Goal: Task Accomplishment & Management: Use online tool/utility

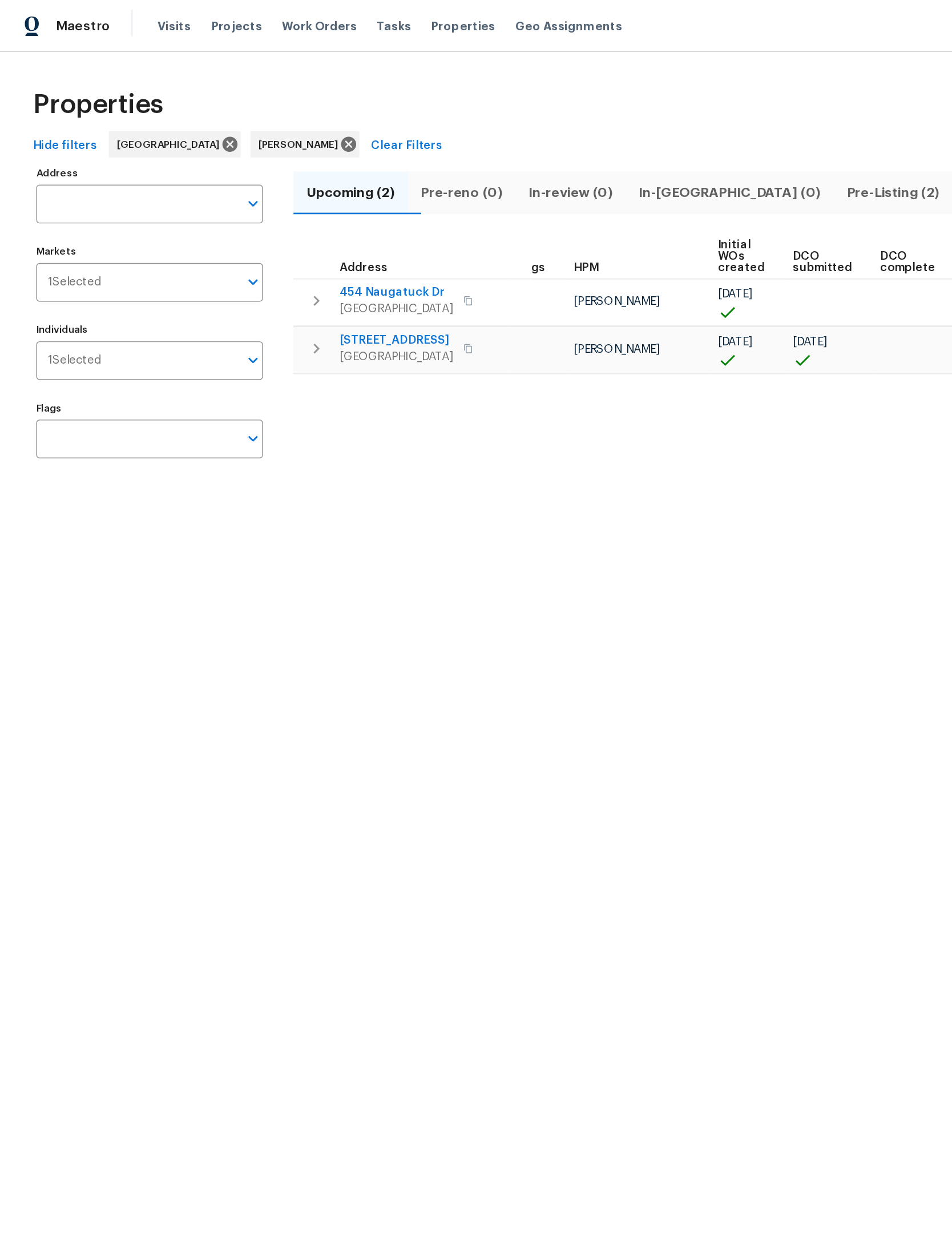
scroll to position [0, 15]
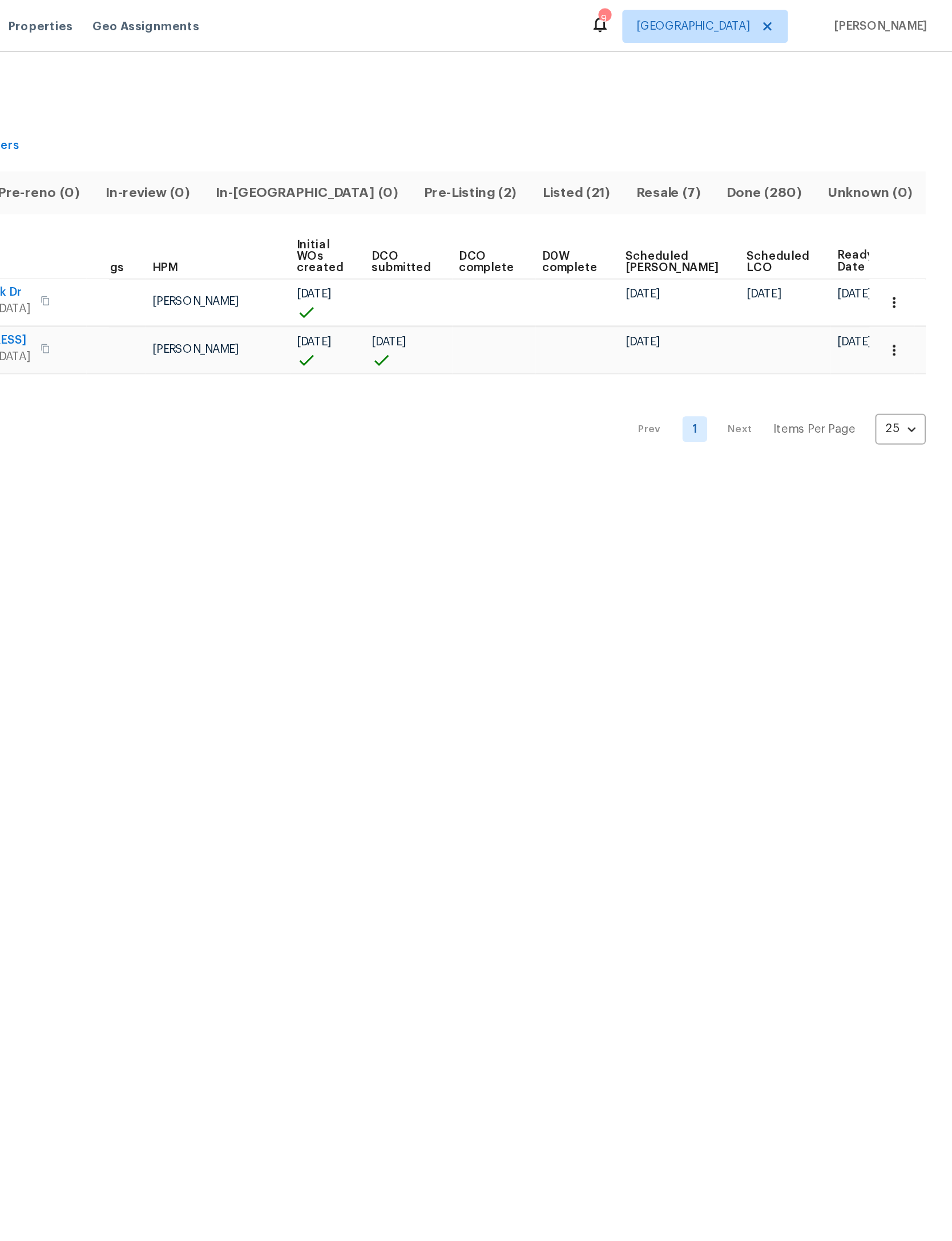
click at [906, 204] on icon "button" at bounding box center [911, 209] width 12 height 12
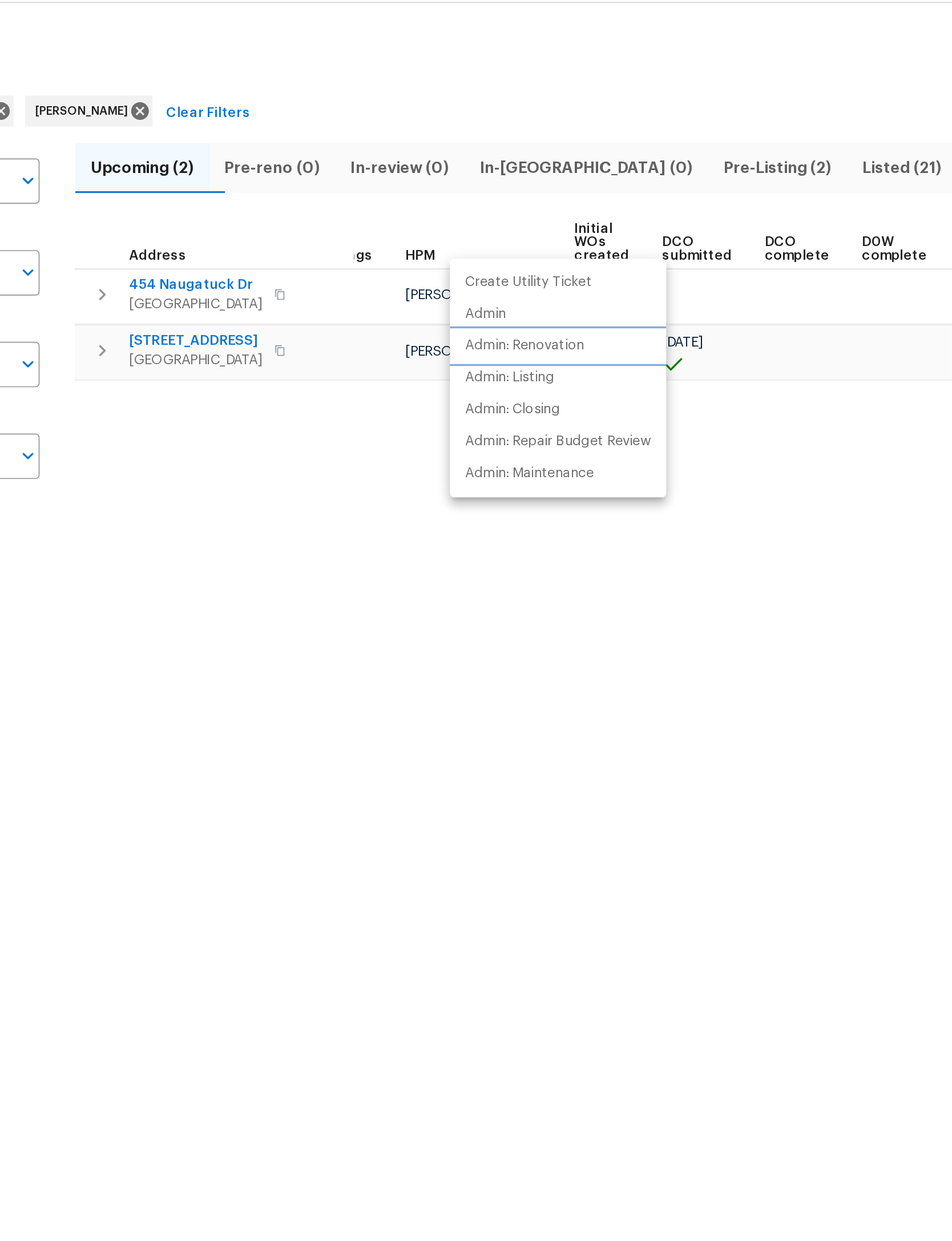
click at [425, 230] on li "Admin: Renovation" at bounding box center [488, 239] width 128 height 19
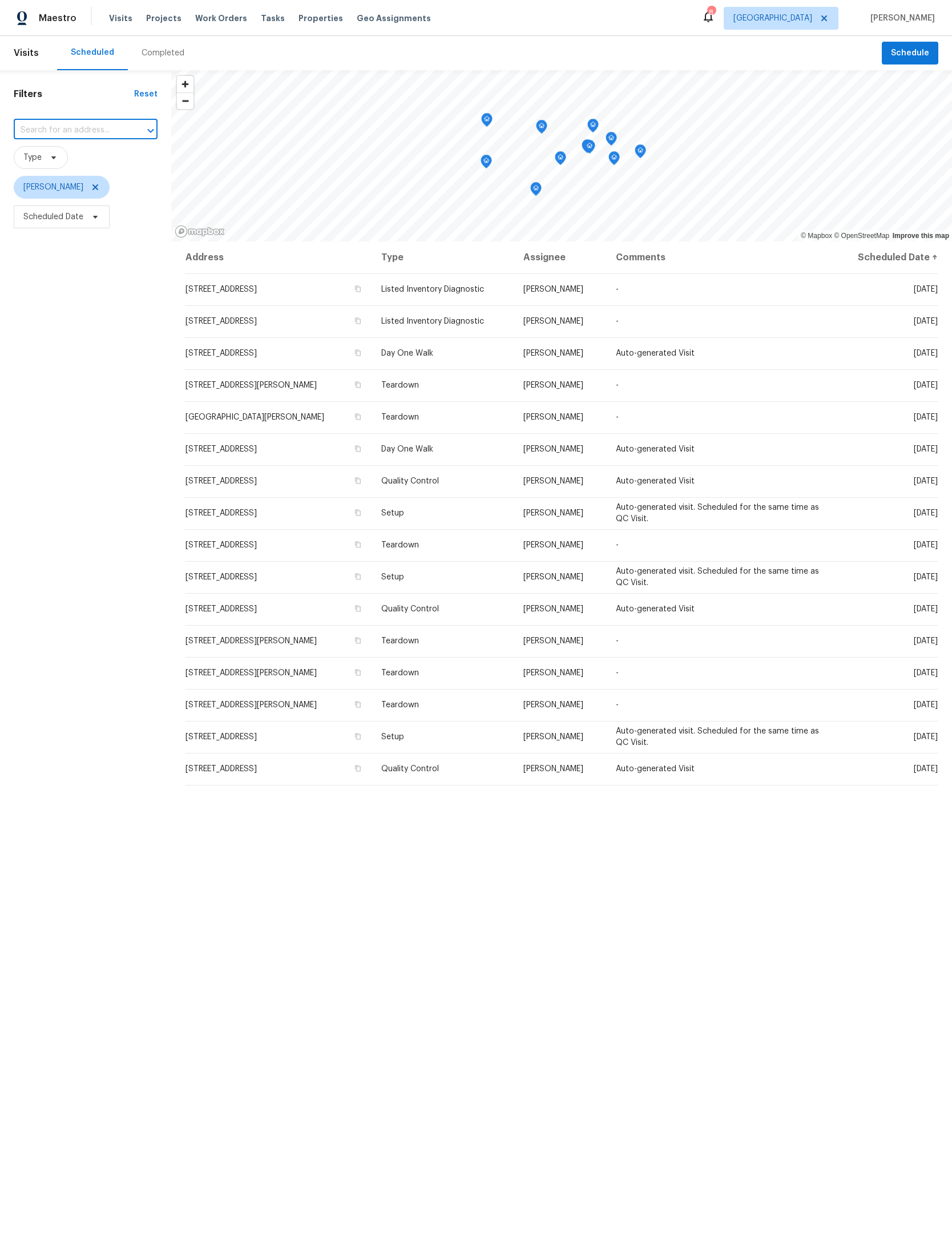
scroll to position [0, 8]
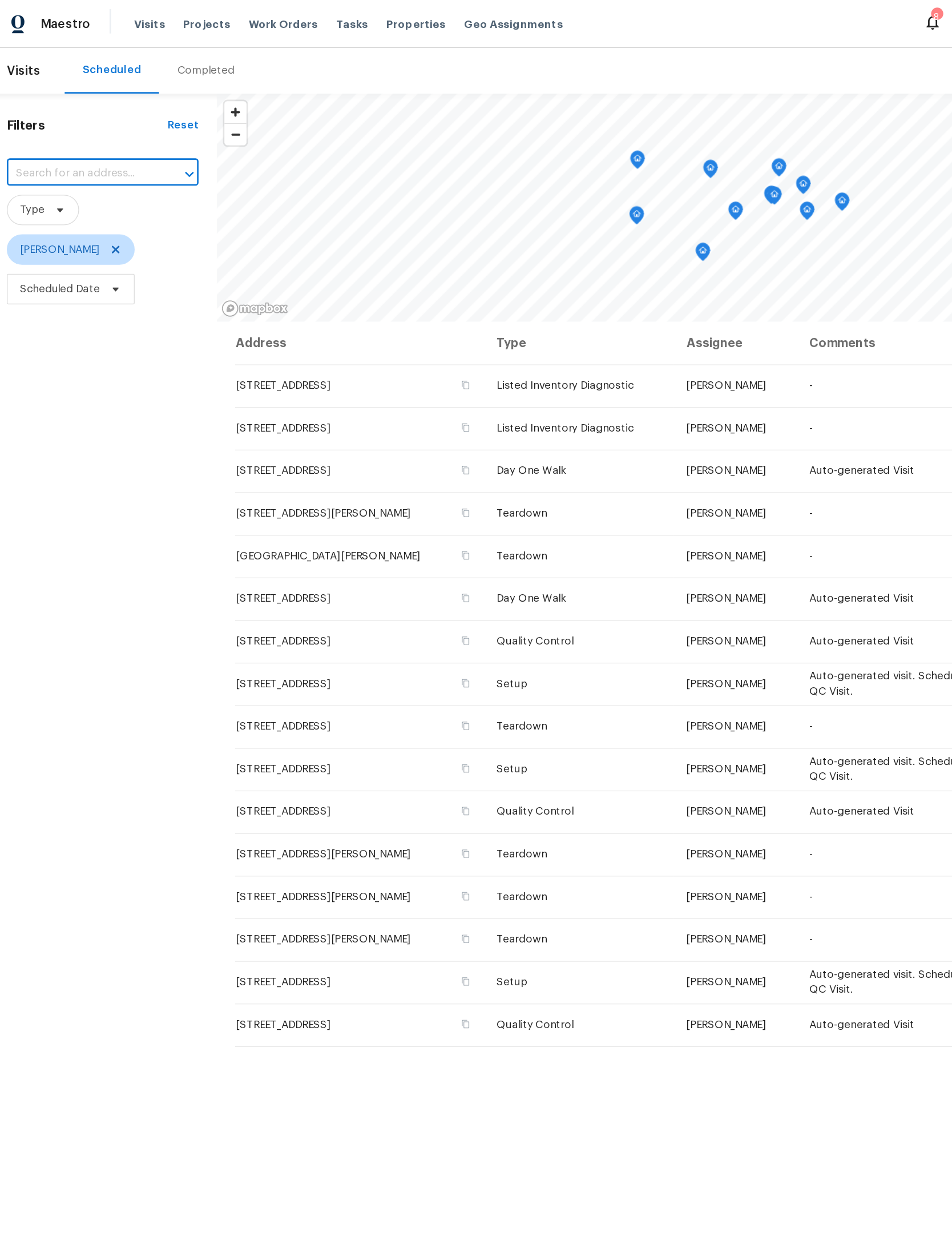
click at [45, 127] on input "text" at bounding box center [70, 130] width 112 height 18
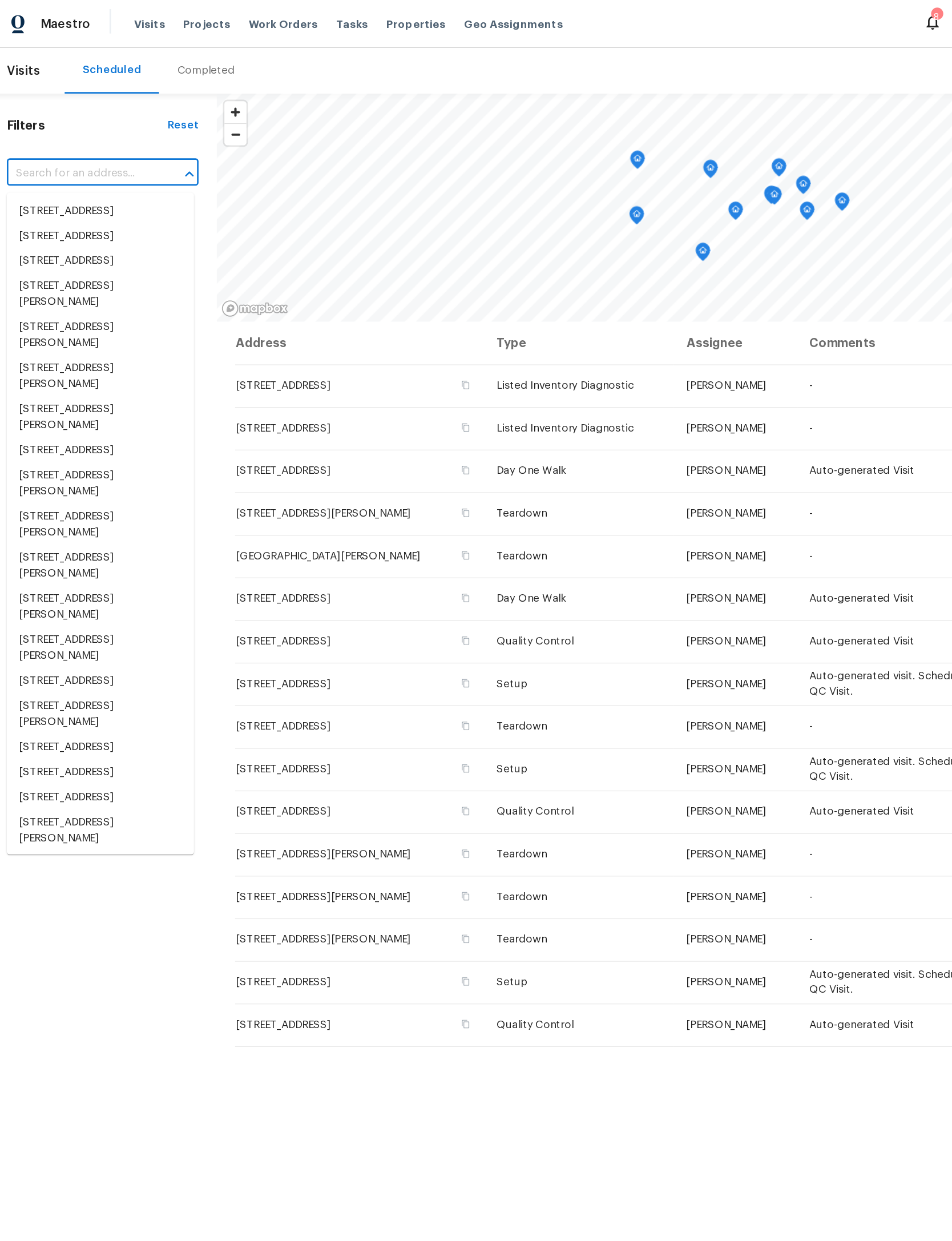
click at [39, 124] on input "text" at bounding box center [70, 130] width 112 height 18
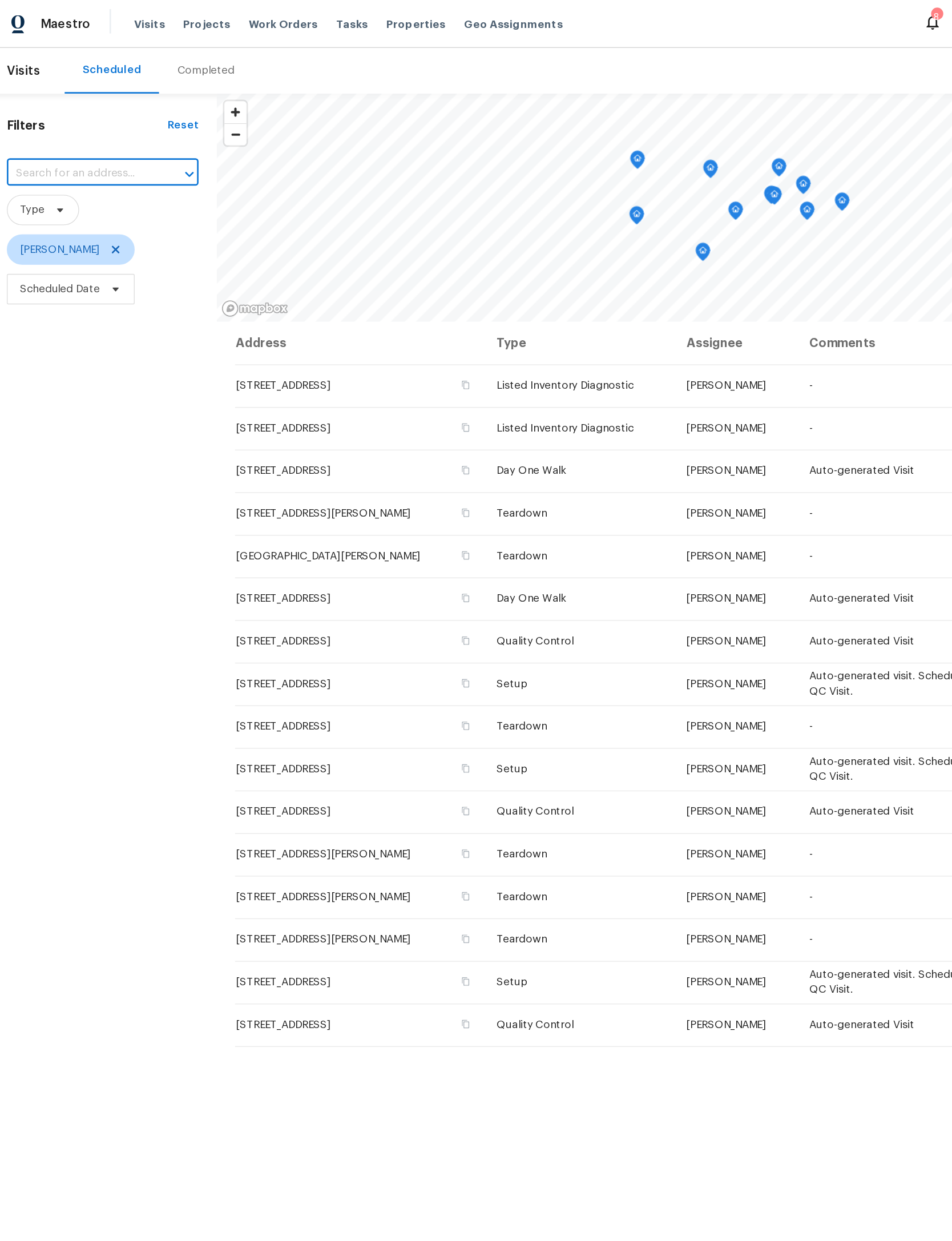
click at [35, 124] on input "text" at bounding box center [70, 130] width 112 height 18
type input "454 Naugatuck Dr, Jacksonville, FL 32225"
click at [82, 159] on li "454 Naugatuck Dr, Jacksonville, FL 32225" at bounding box center [84, 158] width 141 height 19
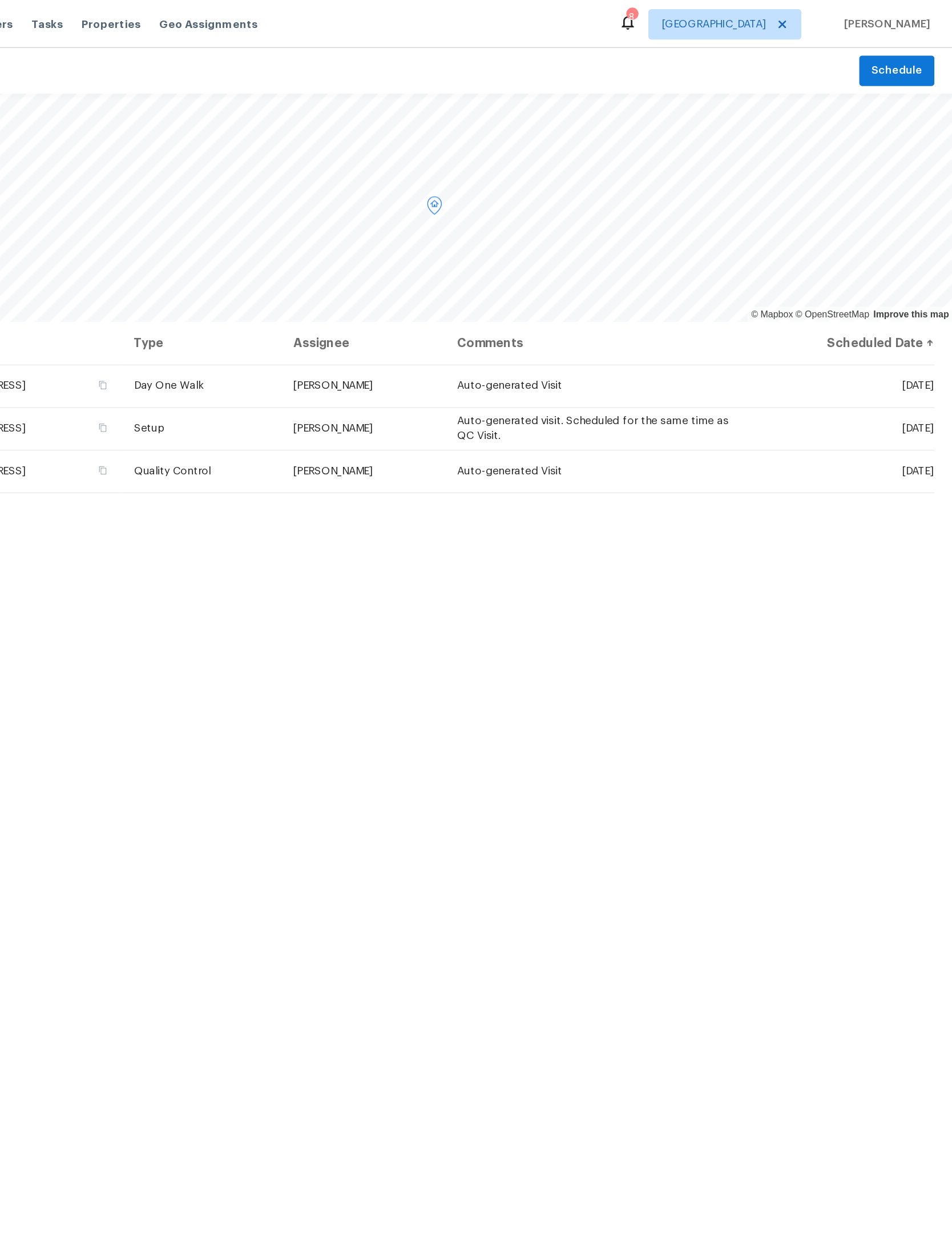
click at [0, 0] on span at bounding box center [0, 0] width 0 height 0
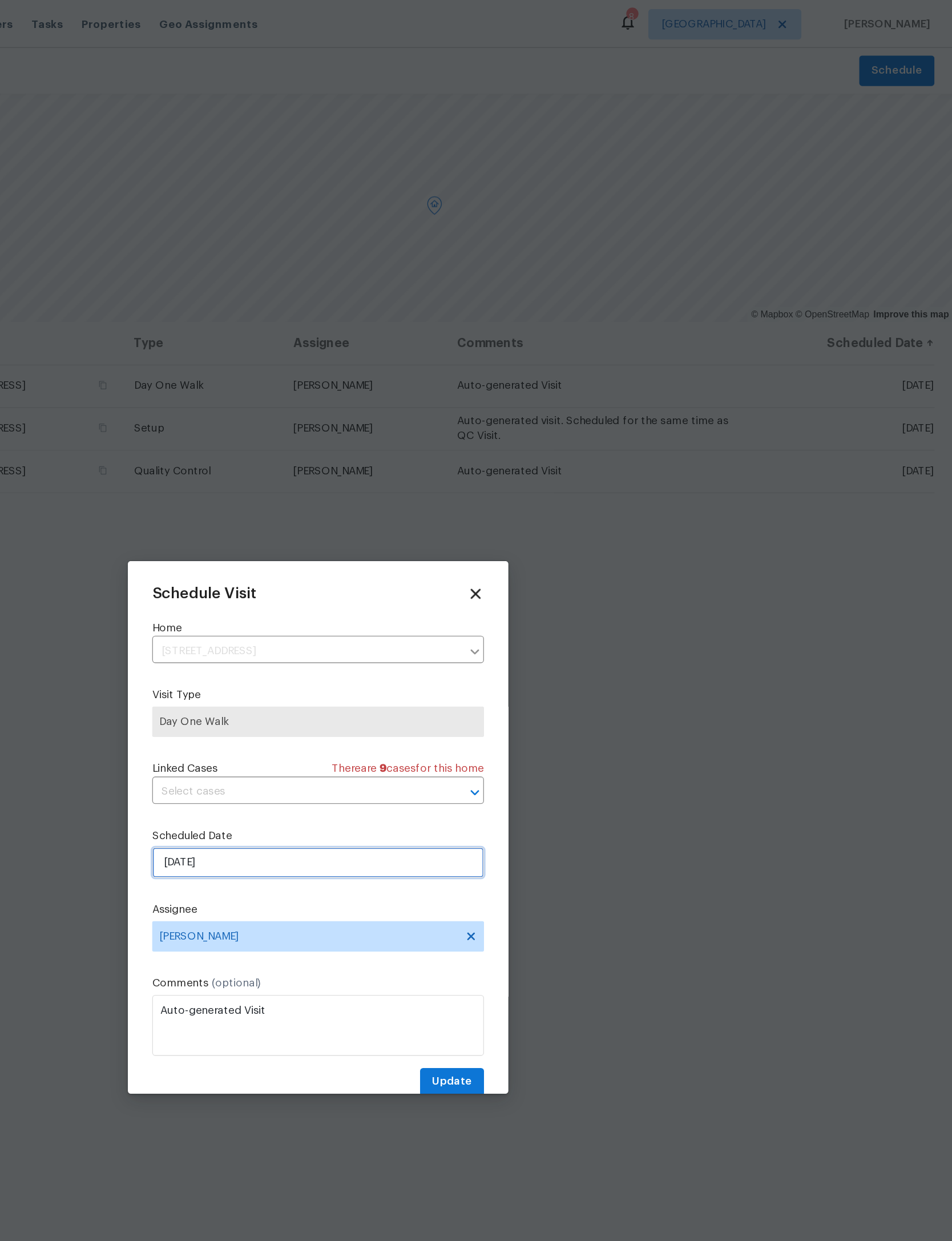
click at [351, 658] on input "8/25/2025" at bounding box center [476, 647] width 249 height 23
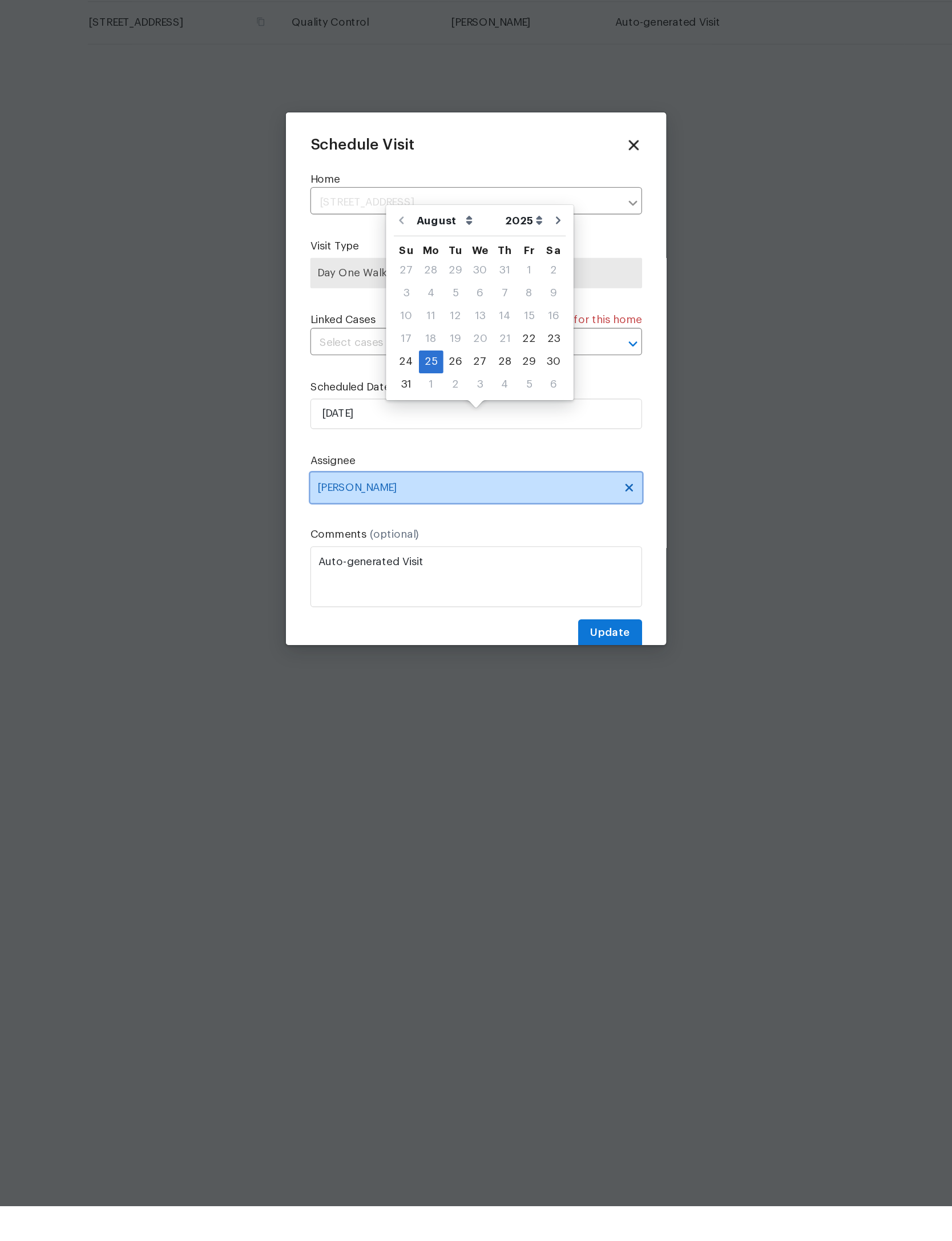
click at [386, 698] on span "[PERSON_NAME]" at bounding box center [468, 702] width 224 height 9
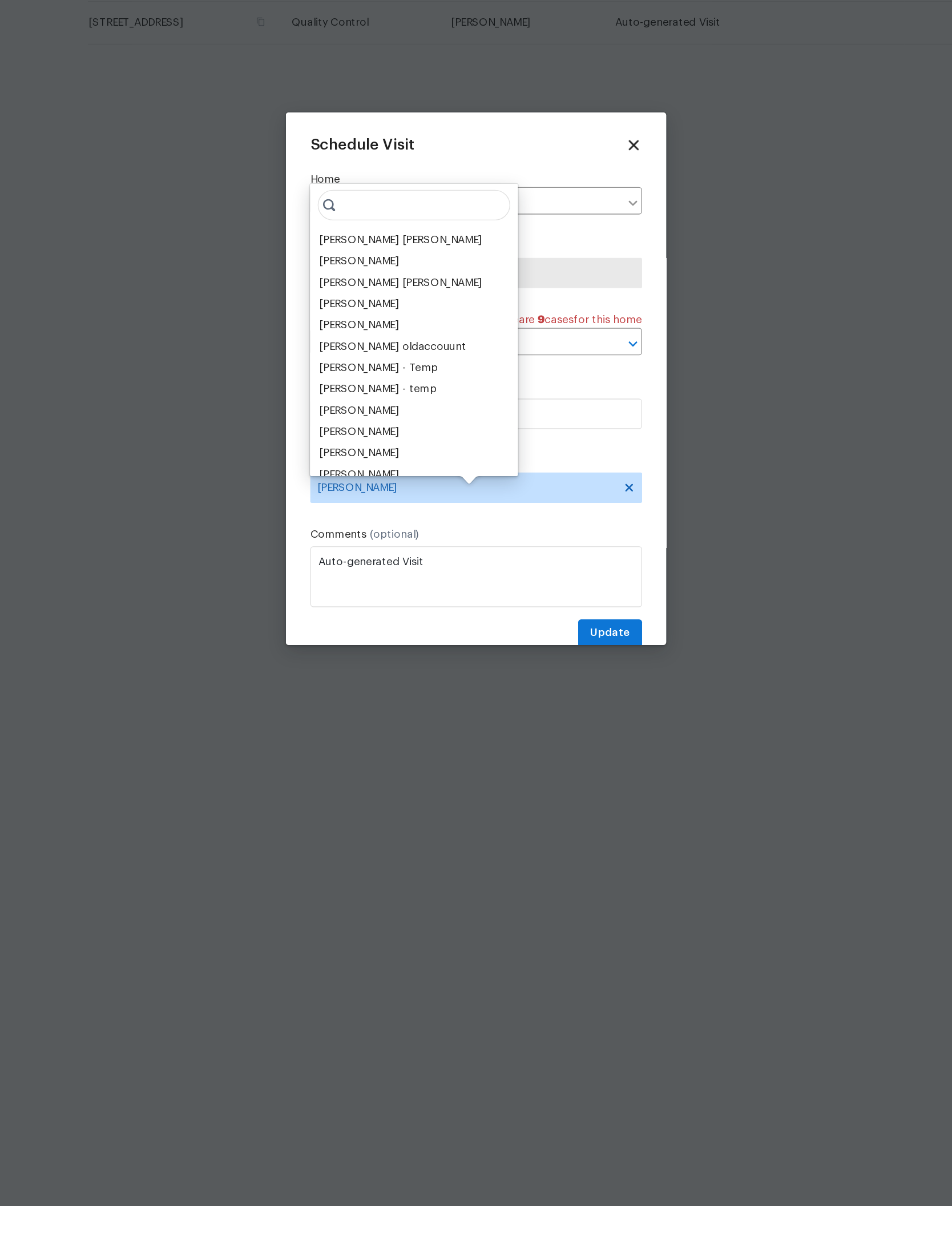
scroll to position [27, 0]
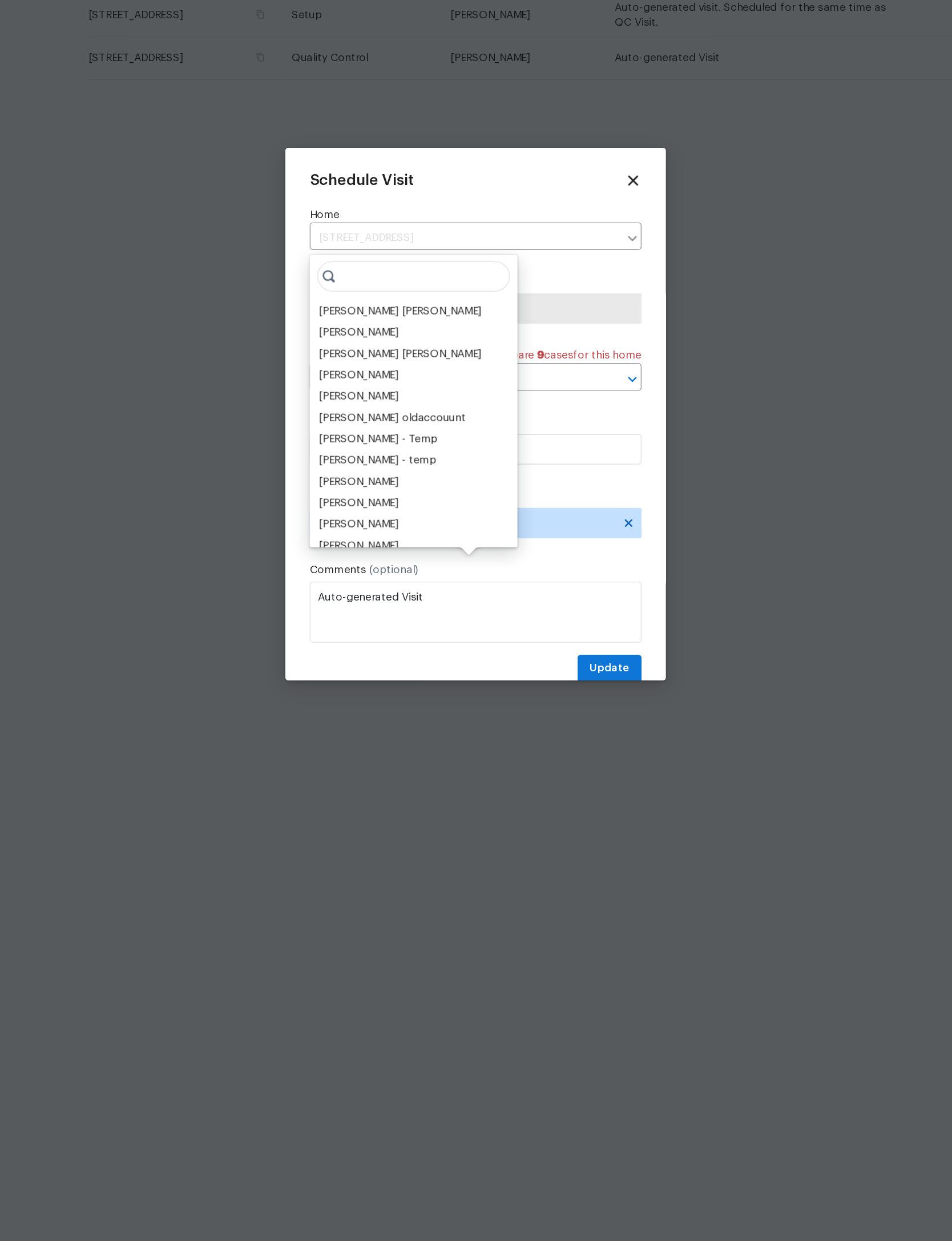
click at [358, 538] on div "David Puente Yanes" at bounding box center [419, 543] width 122 height 12
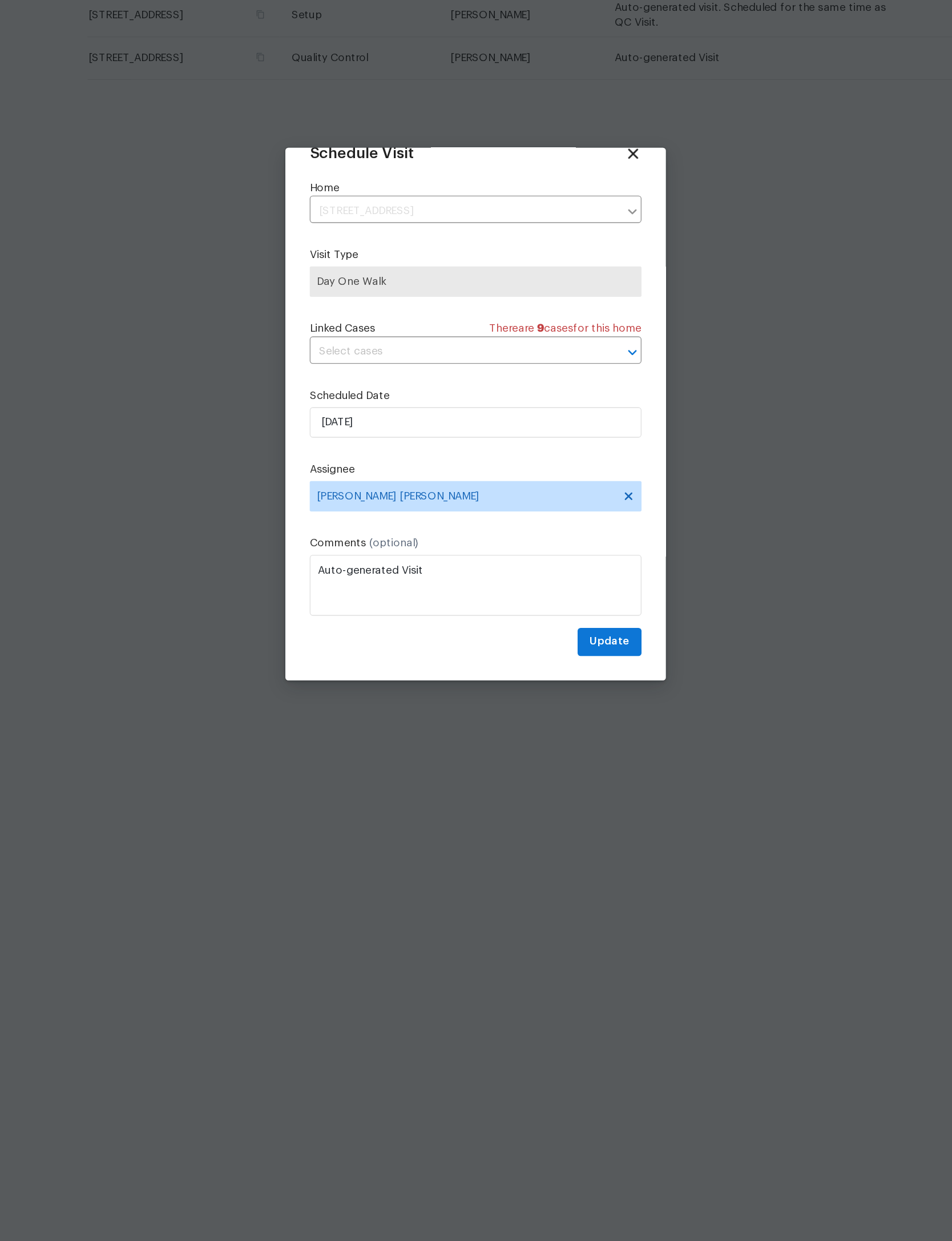
scroll to position [38, 0]
click at [562, 784] on span "Update" at bounding box center [576, 792] width 30 height 15
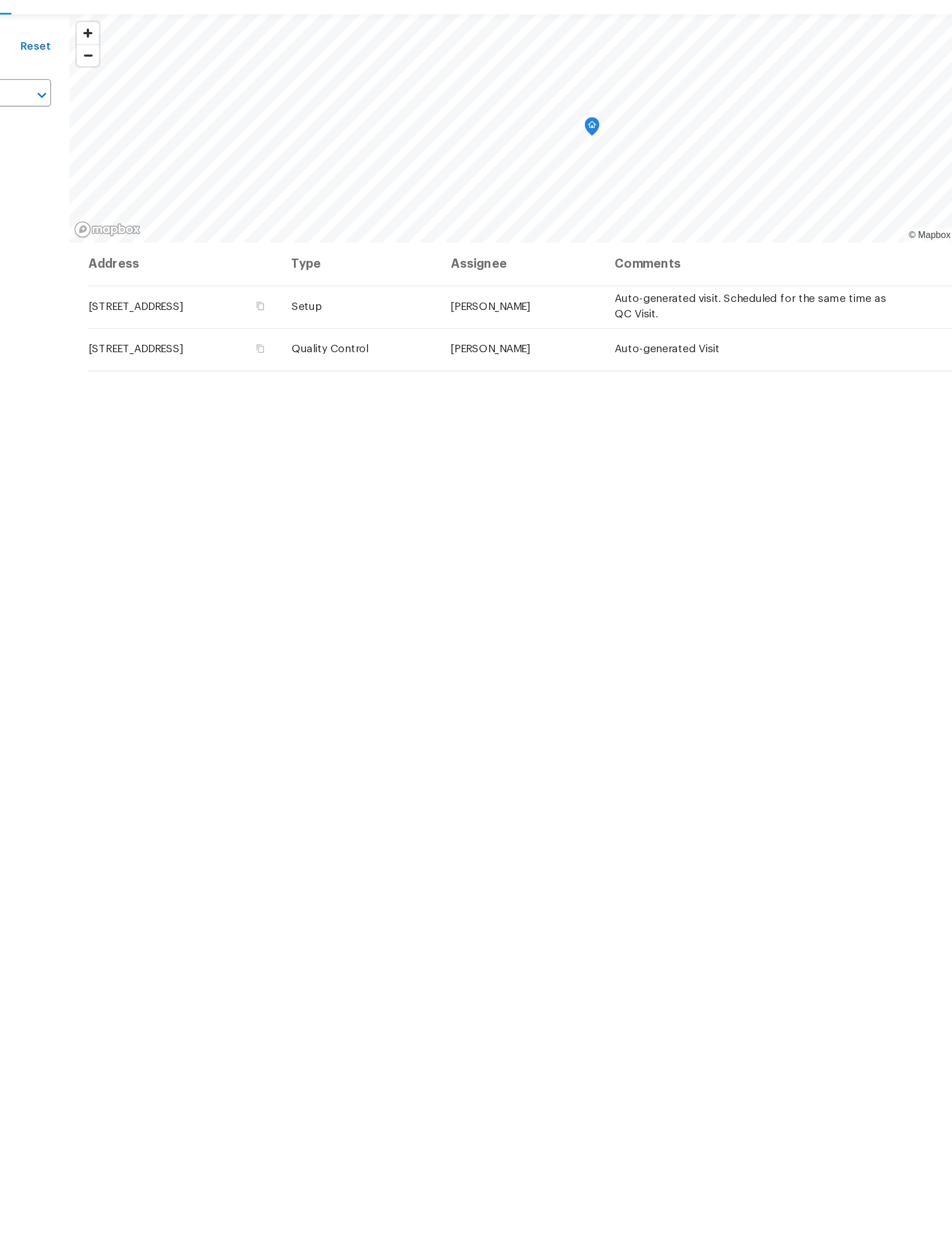
scroll to position [0, 0]
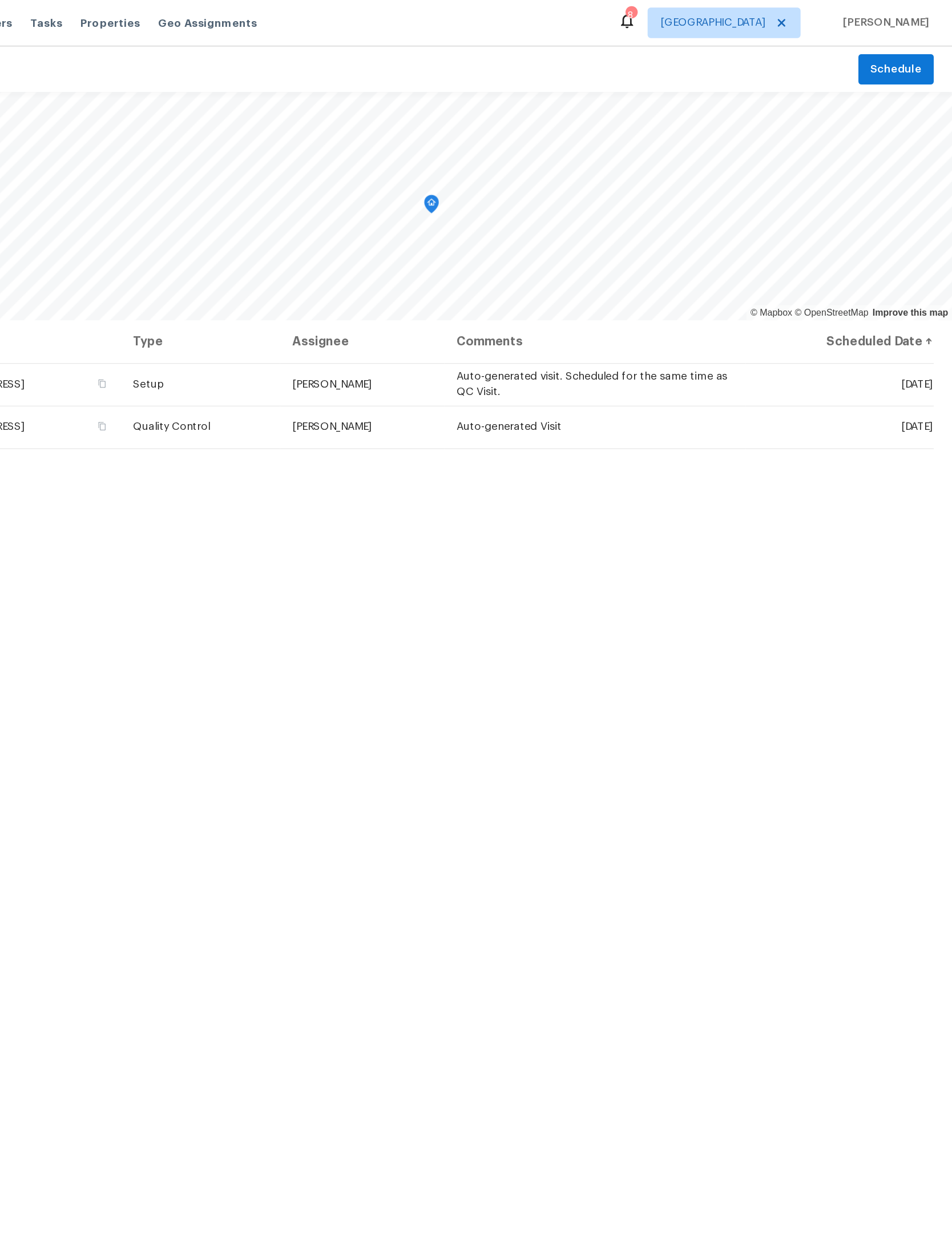
click at [0, 0] on icon at bounding box center [0, 0] width 0 height 0
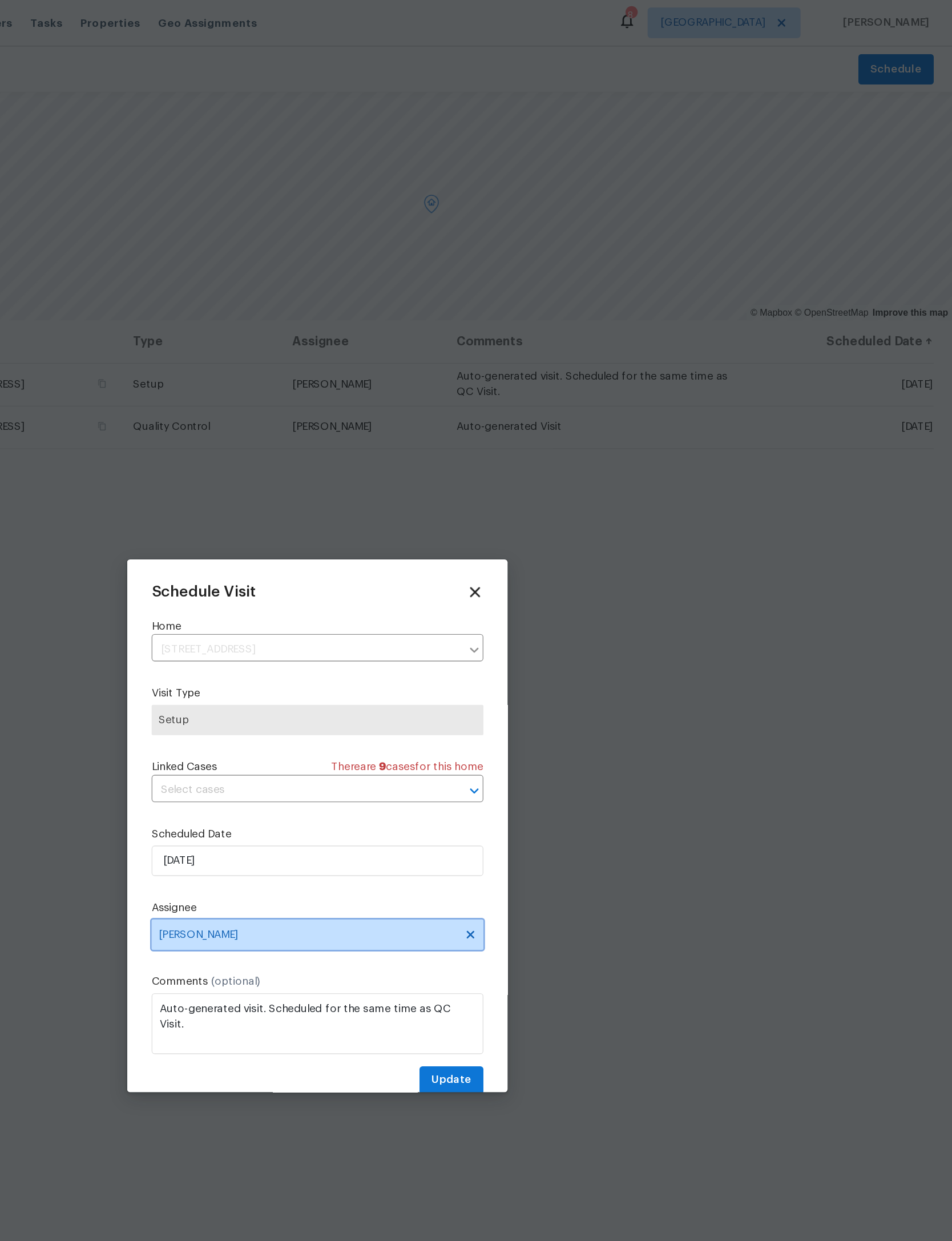
click at [357, 707] on span "[PERSON_NAME]" at bounding box center [468, 702] width 224 height 9
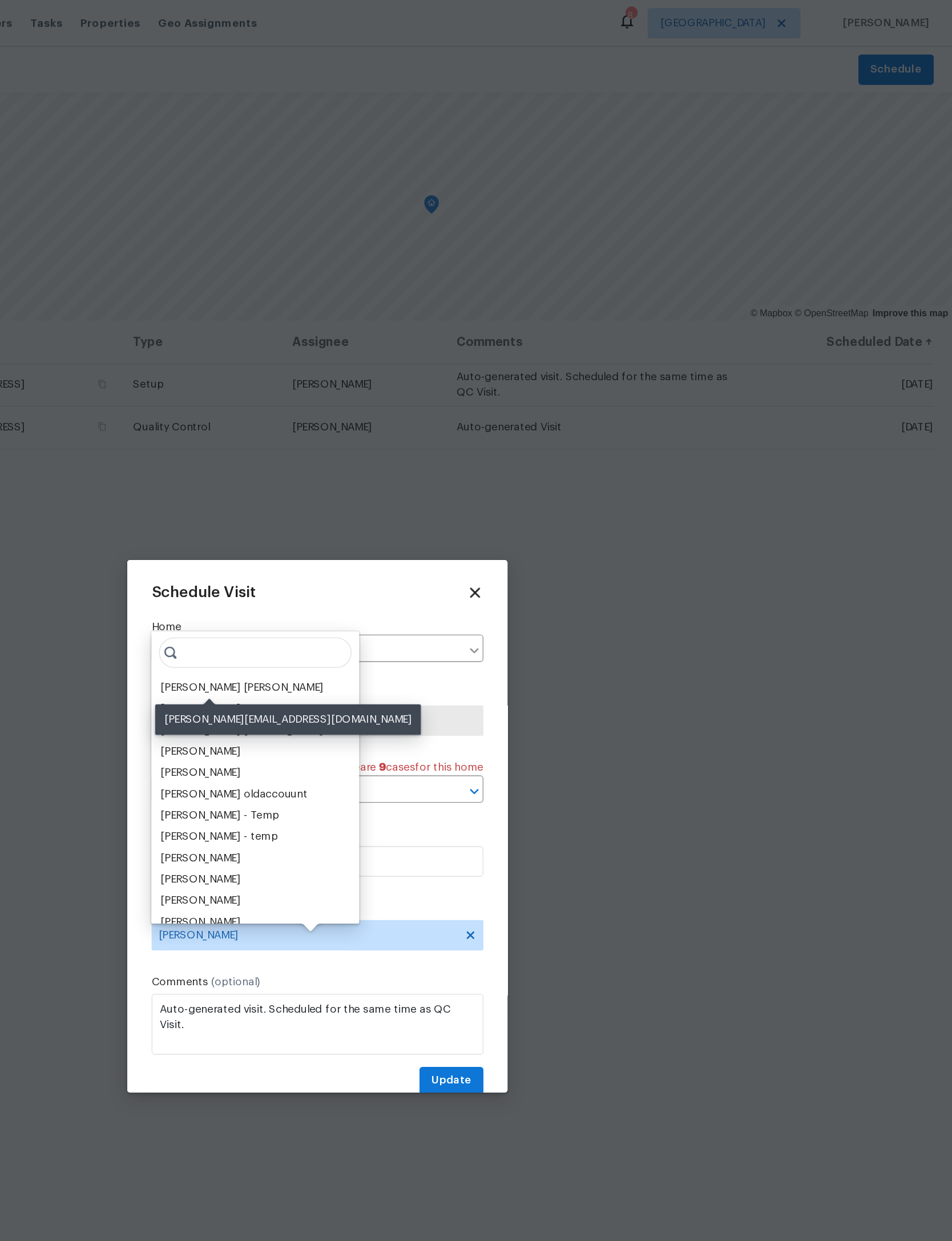
click at [358, 512] on div "David Puente Yanes" at bounding box center [419, 517] width 122 height 12
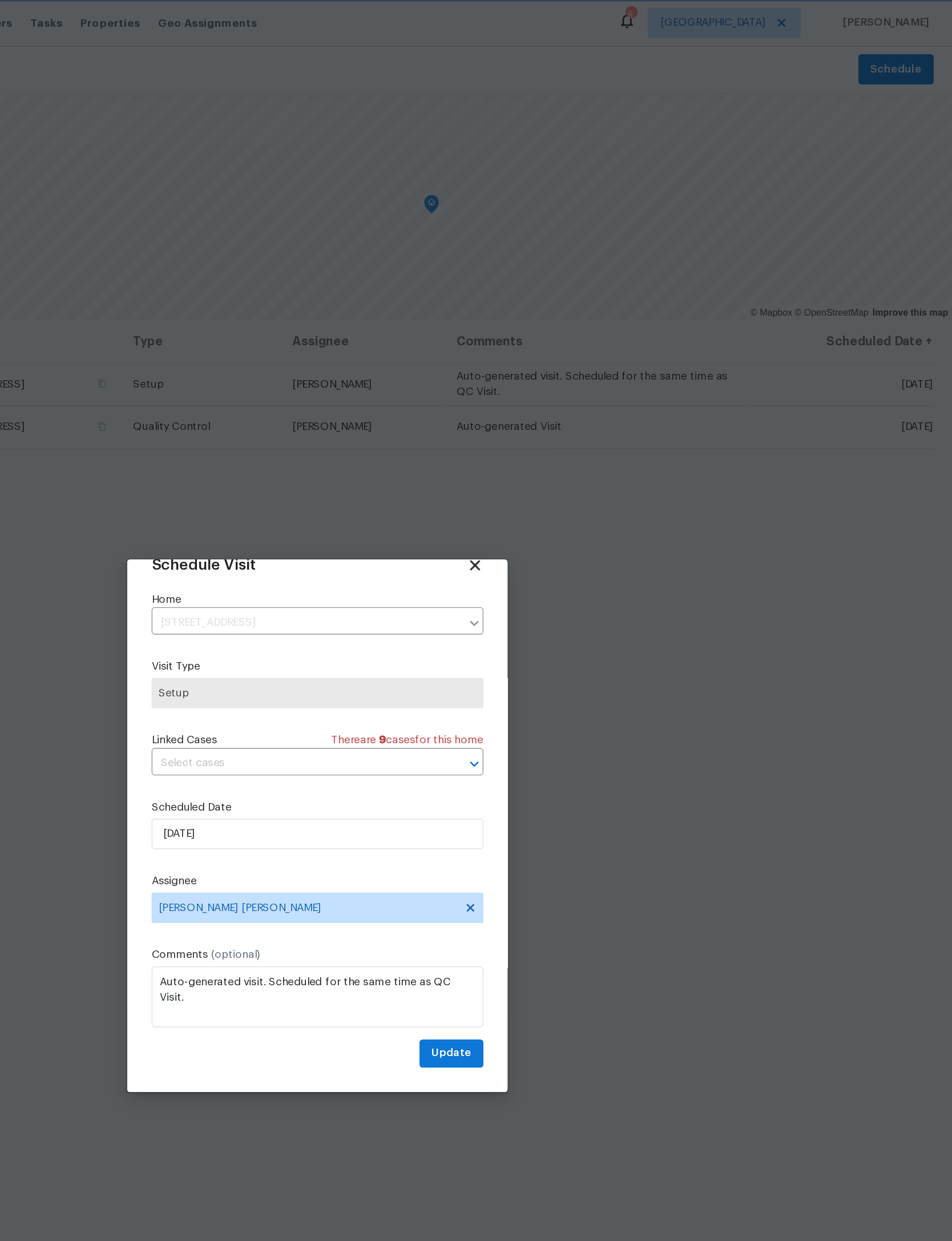
scroll to position [38, 0]
click at [562, 793] on span "Update" at bounding box center [576, 792] width 30 height 15
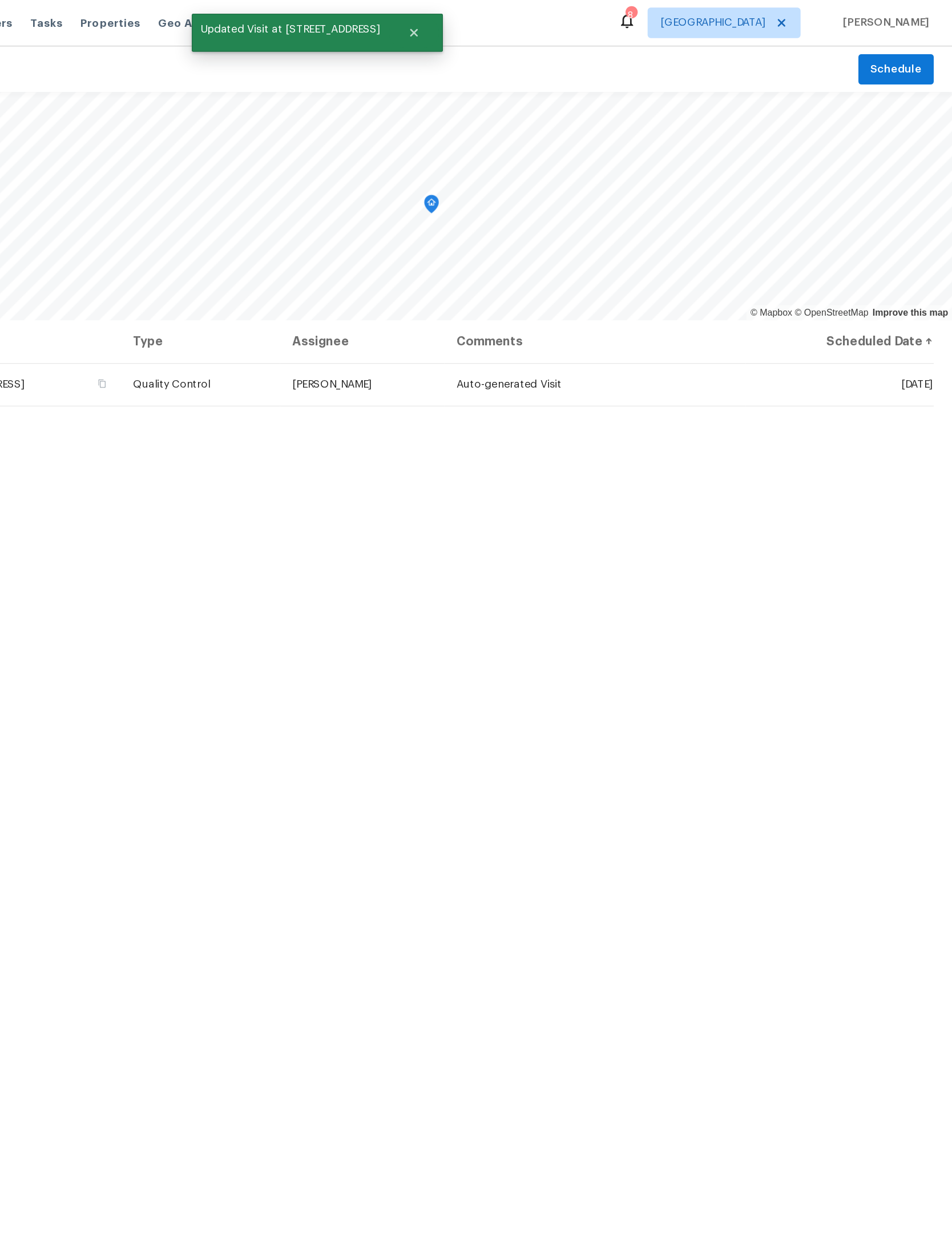
click at [0, 0] on icon at bounding box center [0, 0] width 0 height 0
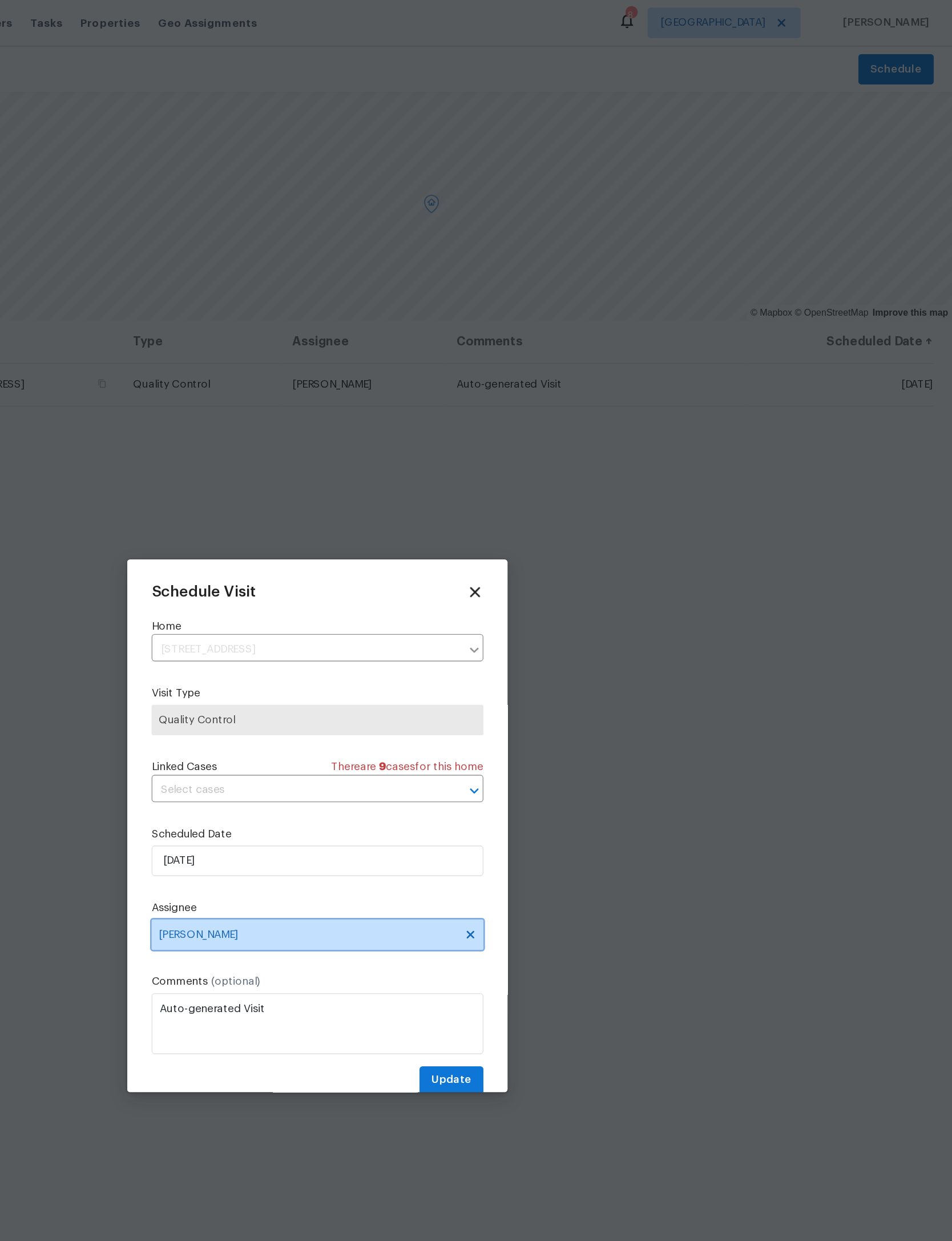
click at [357, 707] on span "[PERSON_NAME]" at bounding box center [468, 702] width 224 height 9
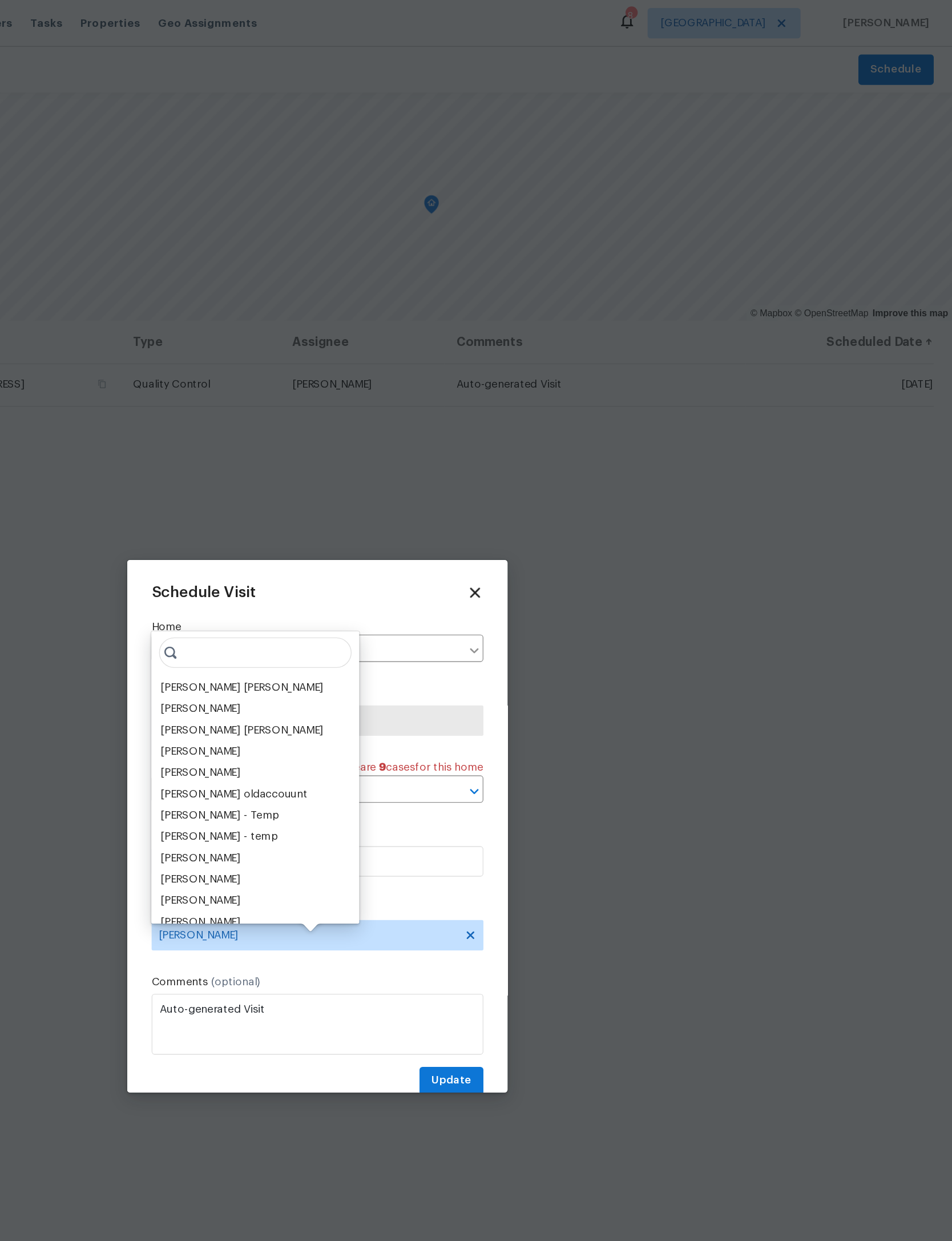
click at [358, 499] on input "search" at bounding box center [430, 490] width 144 height 23
click at [358, 520] on div "David Puente Yanes" at bounding box center [419, 517] width 122 height 12
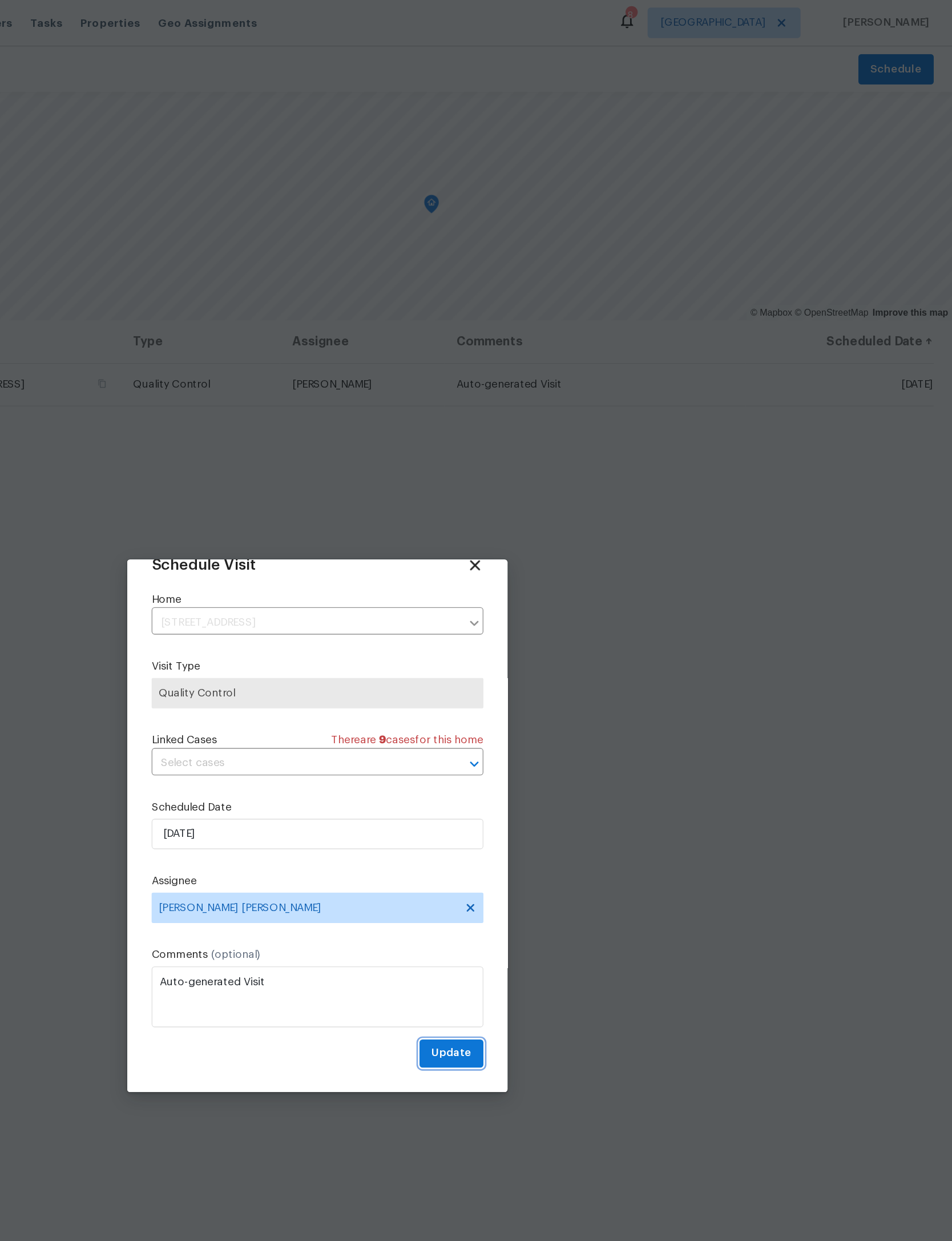
click at [562, 794] on span "Update" at bounding box center [576, 792] width 30 height 15
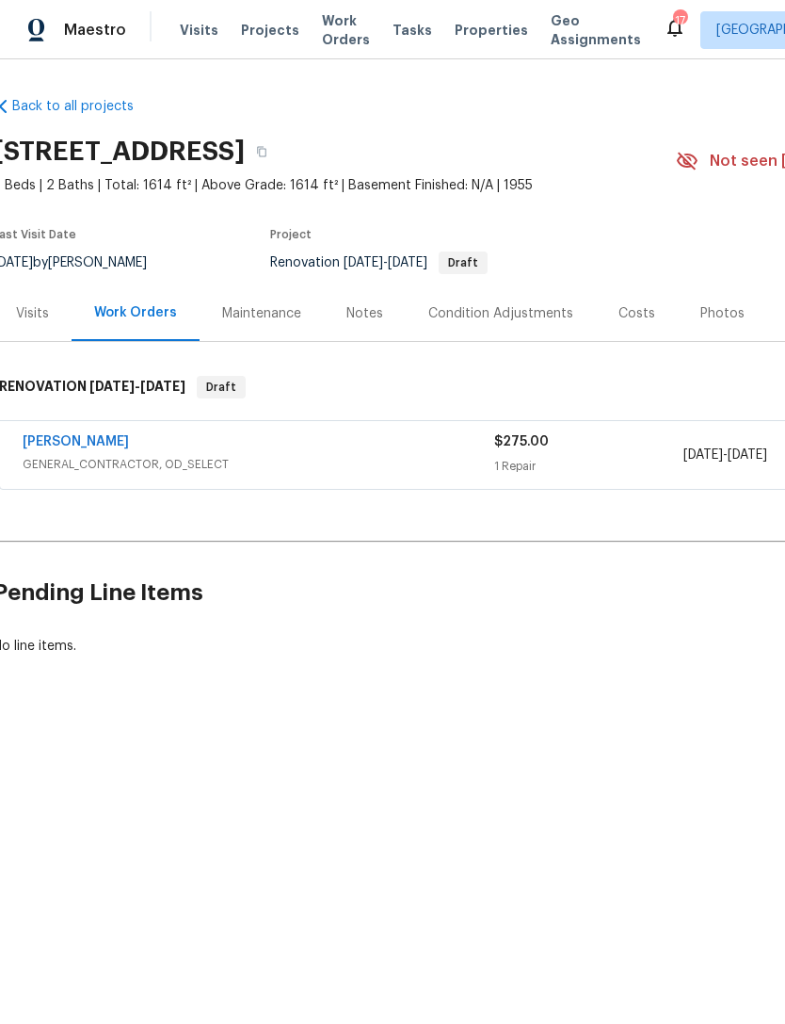
scroll to position [0, 6]
click at [377, 313] on div "Notes" at bounding box center [365, 313] width 37 height 19
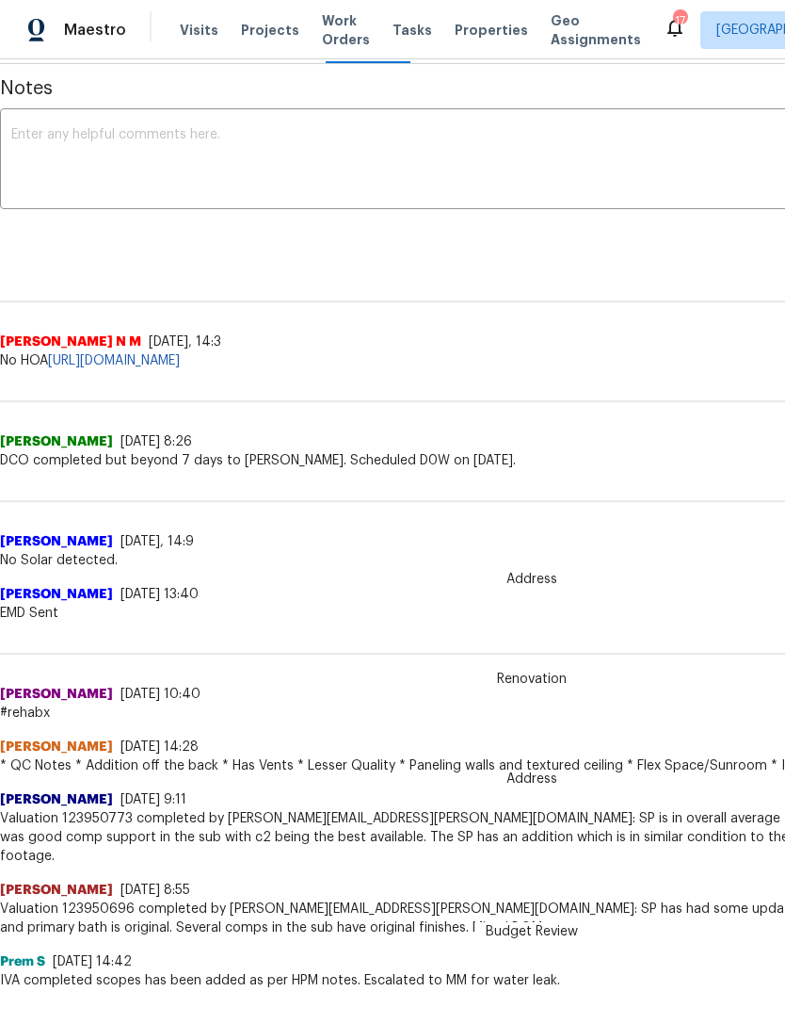
scroll to position [277, 0]
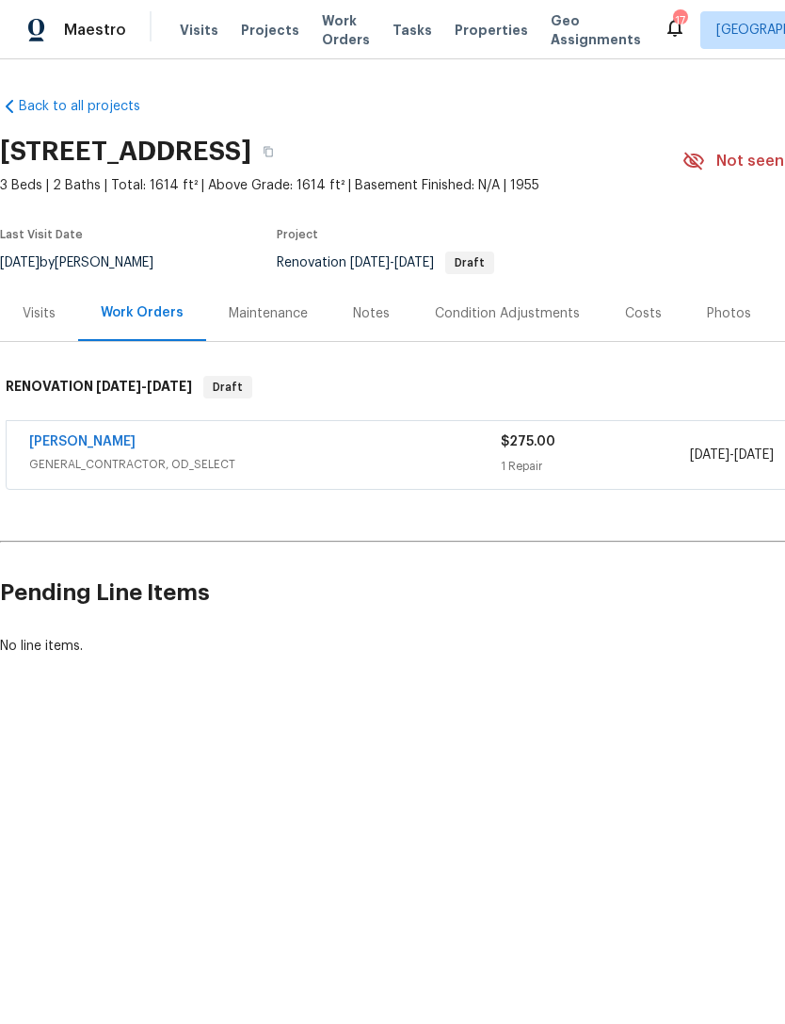
click at [79, 440] on link "[PERSON_NAME]" at bounding box center [82, 441] width 106 height 13
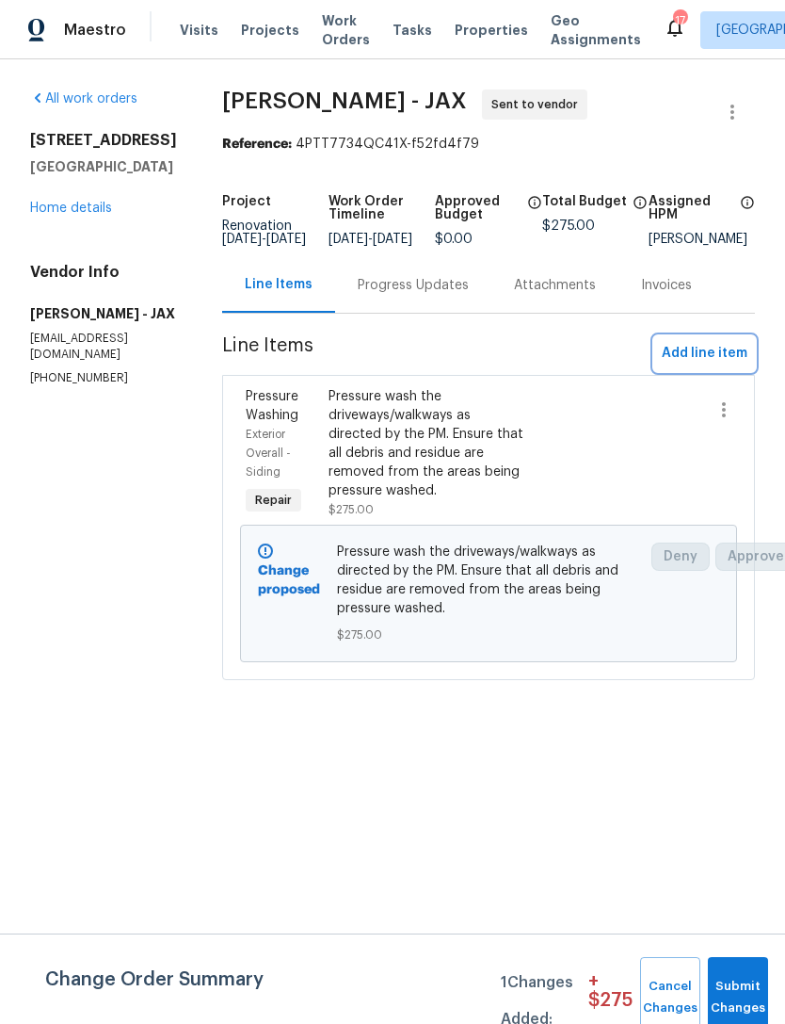
click at [716, 365] on span "Add line item" at bounding box center [705, 354] width 86 height 24
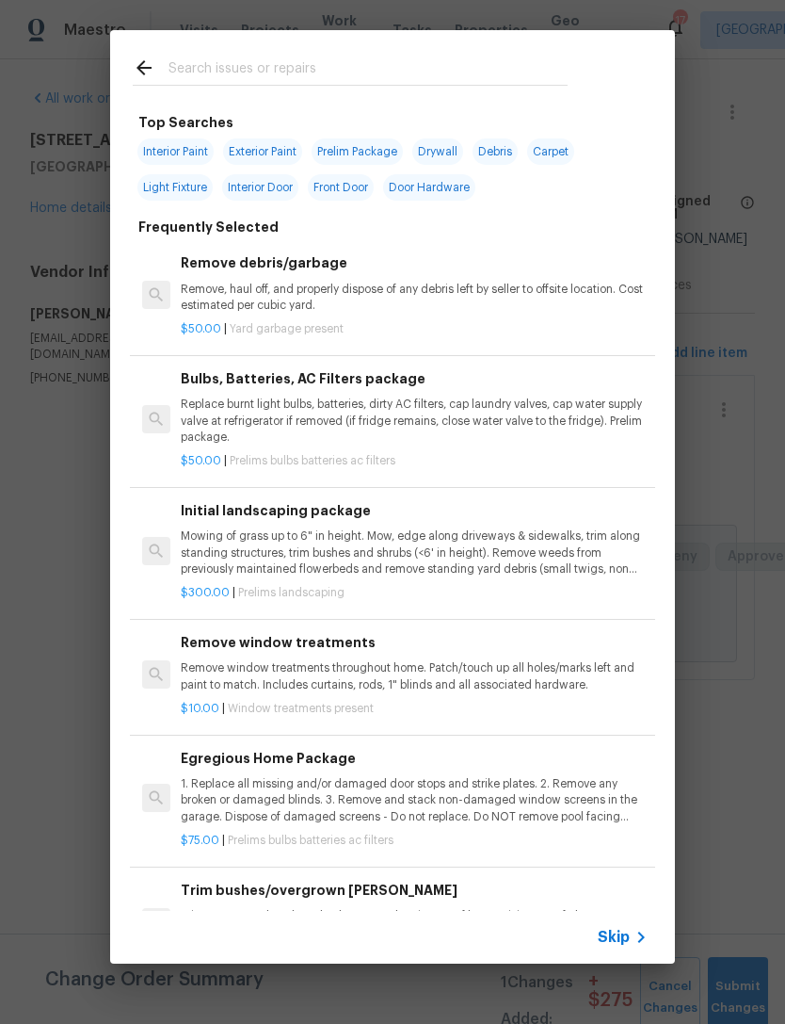
click at [168, 156] on span "Interior Paint" at bounding box center [175, 151] width 76 height 26
type input "Interior Paint"
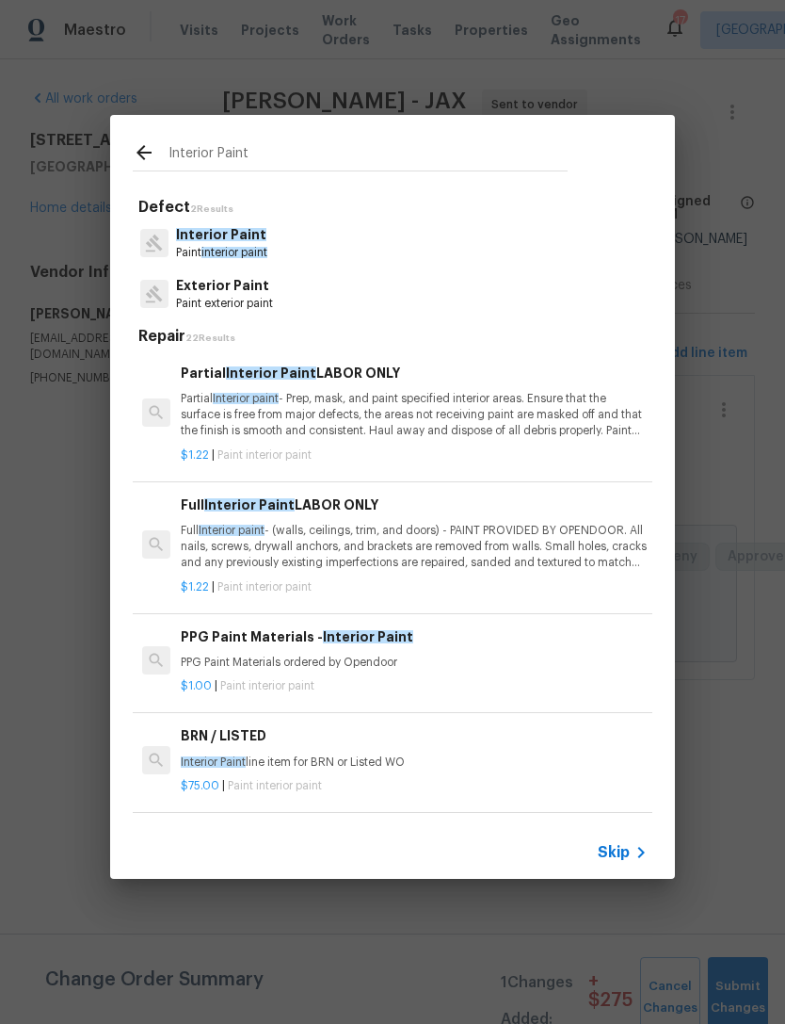
click at [486, 536] on p "Full Interior paint - (walls, ceilings, trim, and doors) - PAINT PROVIDED BY OP…" at bounding box center [414, 547] width 467 height 48
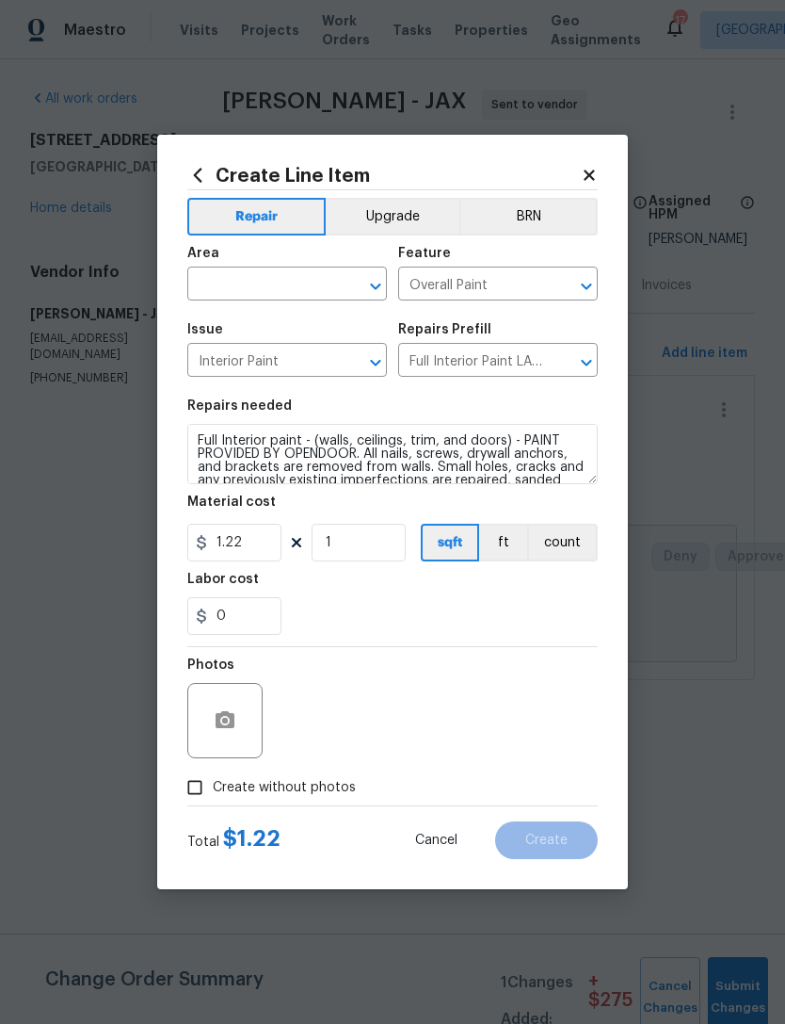
click at [310, 271] on input "text" at bounding box center [260, 285] width 147 height 29
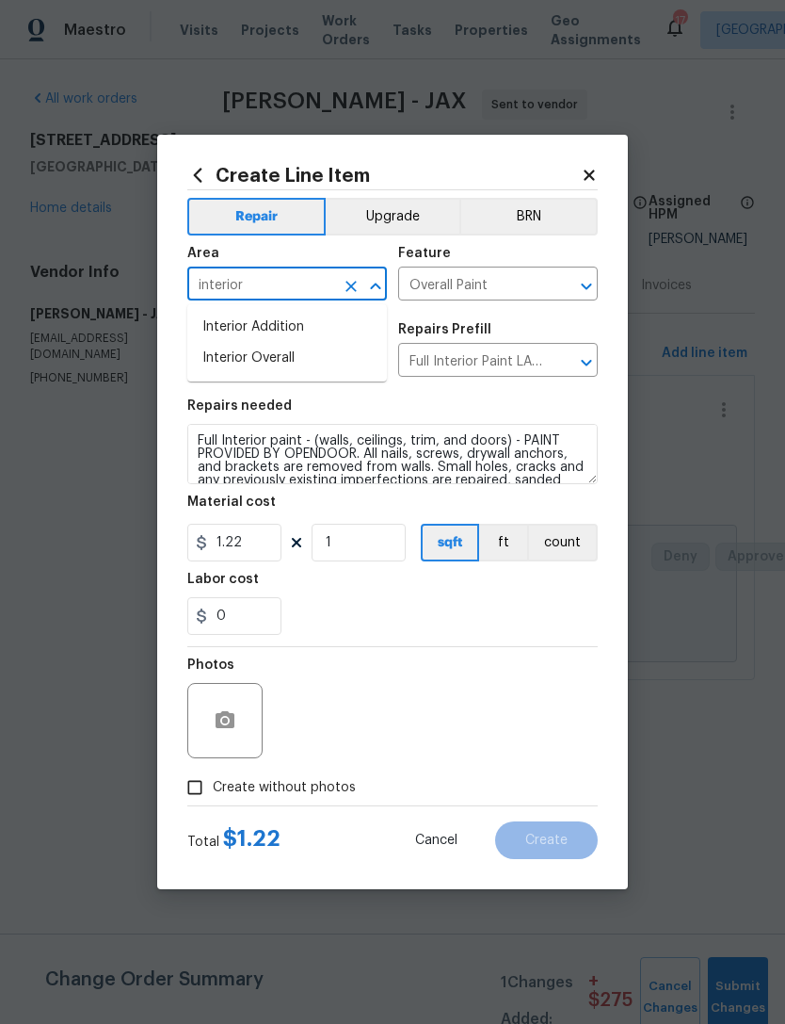
click at [303, 348] on li "Interior Overall" at bounding box center [287, 358] width 200 height 31
type input "Interior Overall"
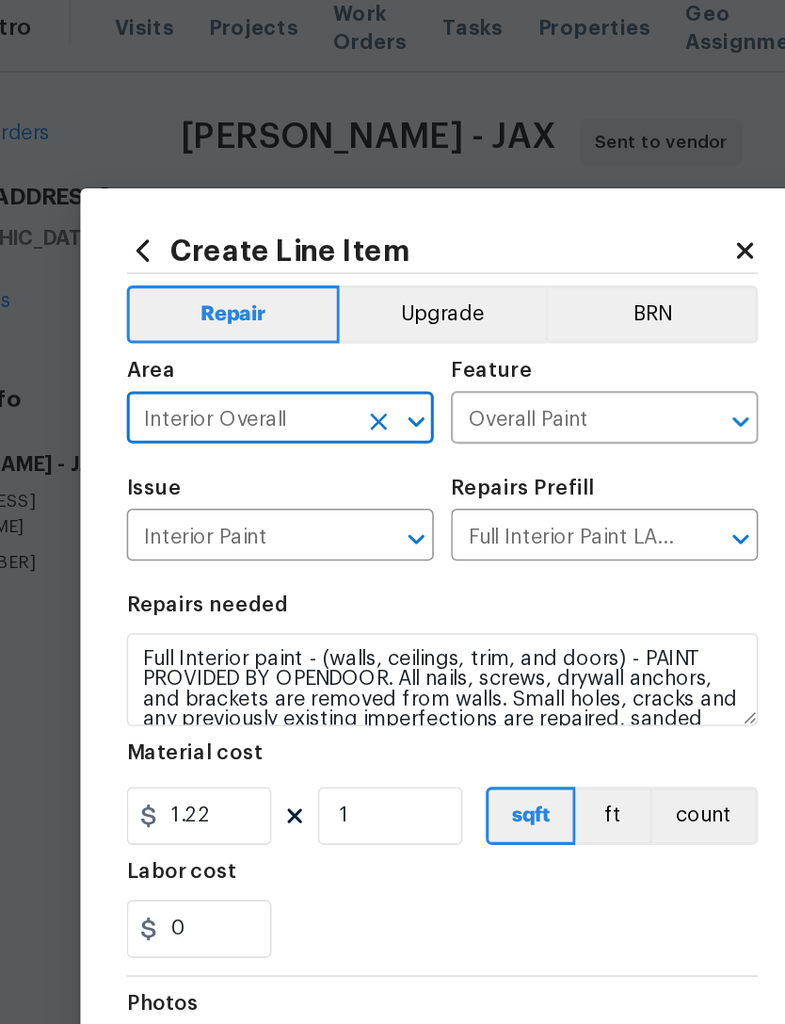
click at [581, 167] on icon at bounding box center [589, 175] width 17 height 17
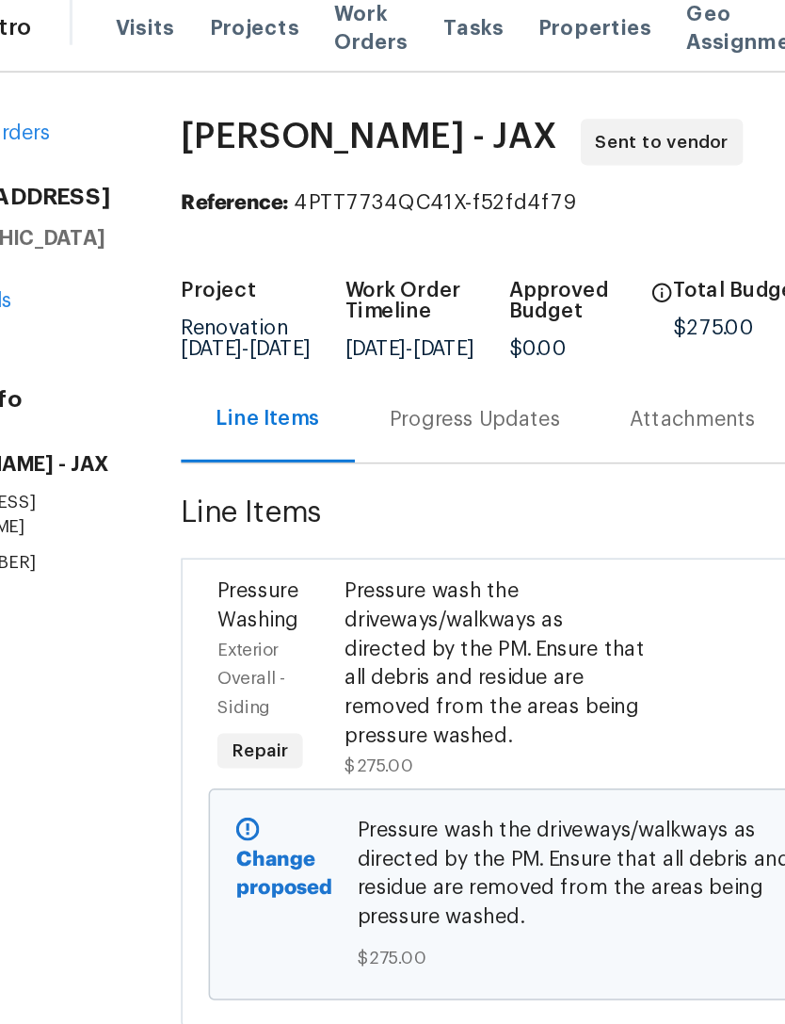
scroll to position [0, 1]
